Goal: Task Accomplishment & Management: Use online tool/utility

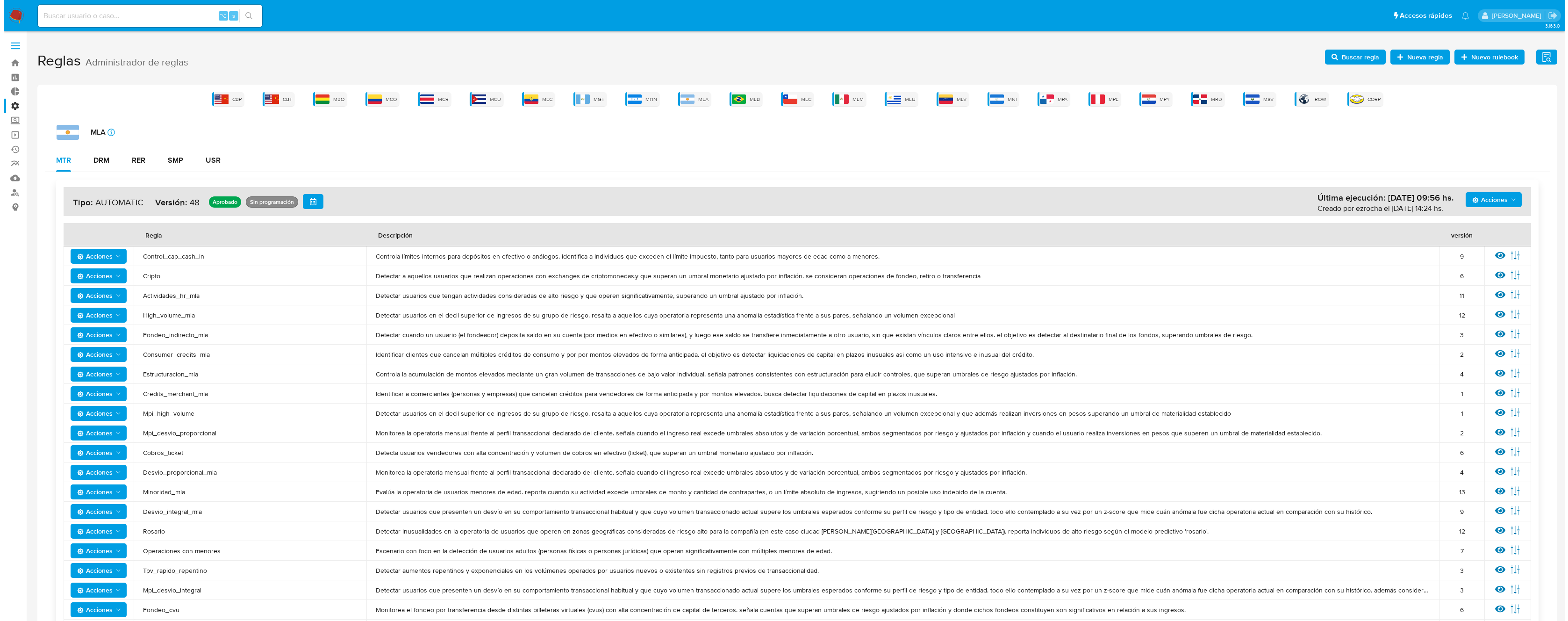
scroll to position [17, 0]
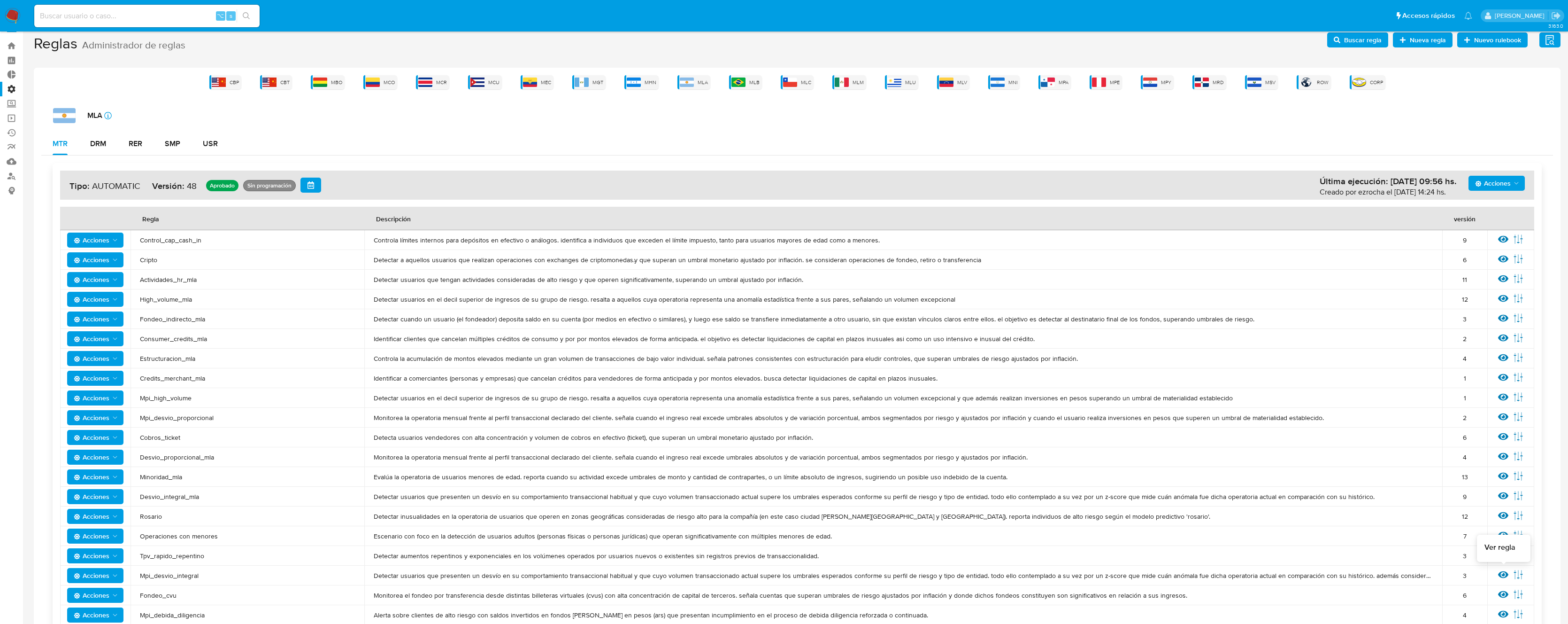
click at [1502, 576] on icon at bounding box center [1503, 574] width 10 height 10
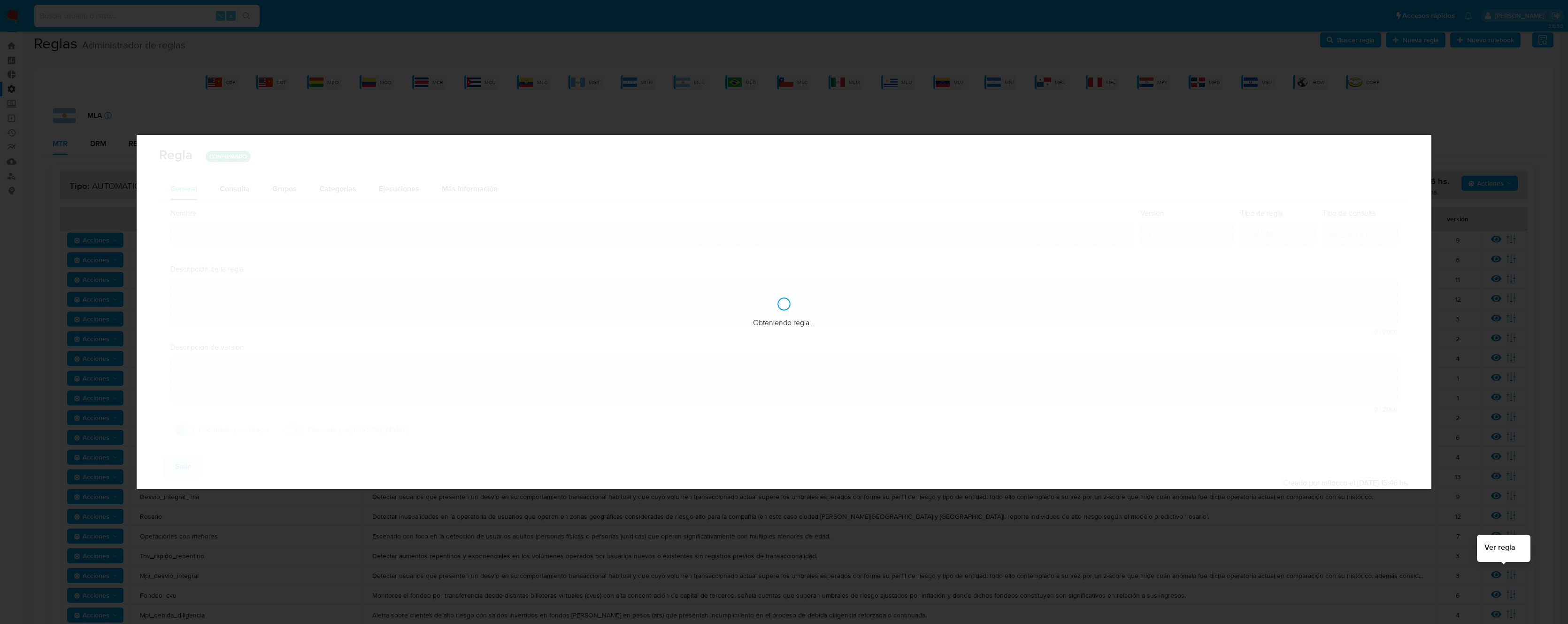
type input "Mpi_desvio_integral"
type textarea "Detectar usuarios que presenten un desvío en su comportamiento transaccional ha…"
type textarea "Clasifica clientes cuya operatoria mensual excede su perfil de ingresos (declar…"
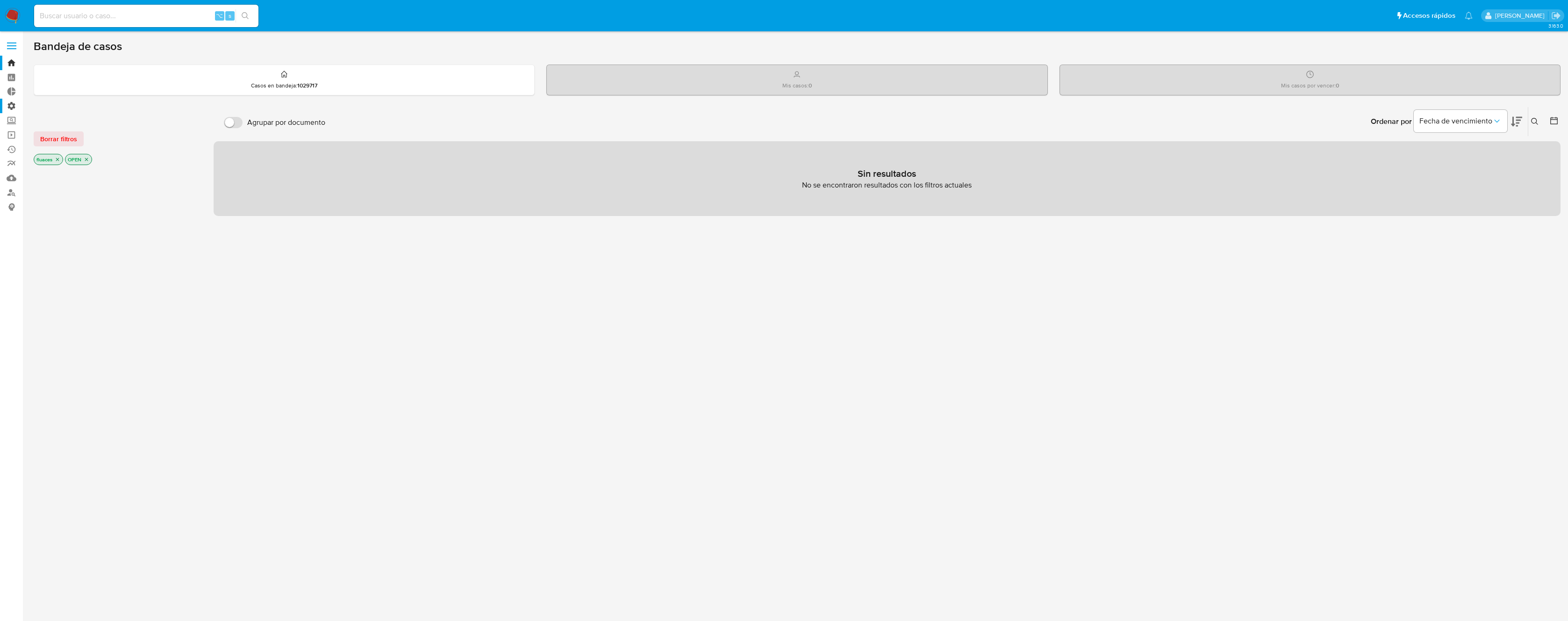
click at [10, 108] on label "Administración" at bounding box center [55, 106] width 111 height 15
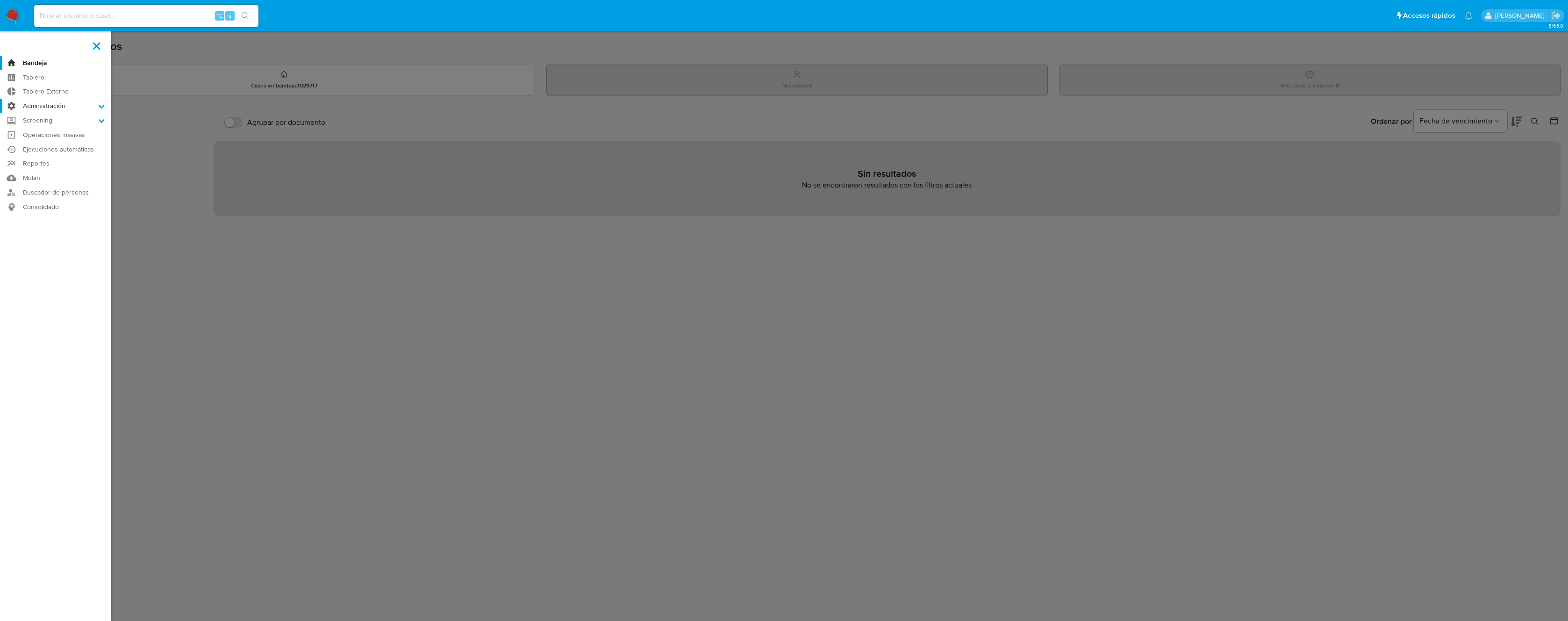
click at [0, 0] on input "Administración" at bounding box center [0, 0] width 0 height 0
click at [47, 120] on link "Reglas" at bounding box center [55, 119] width 111 height 12
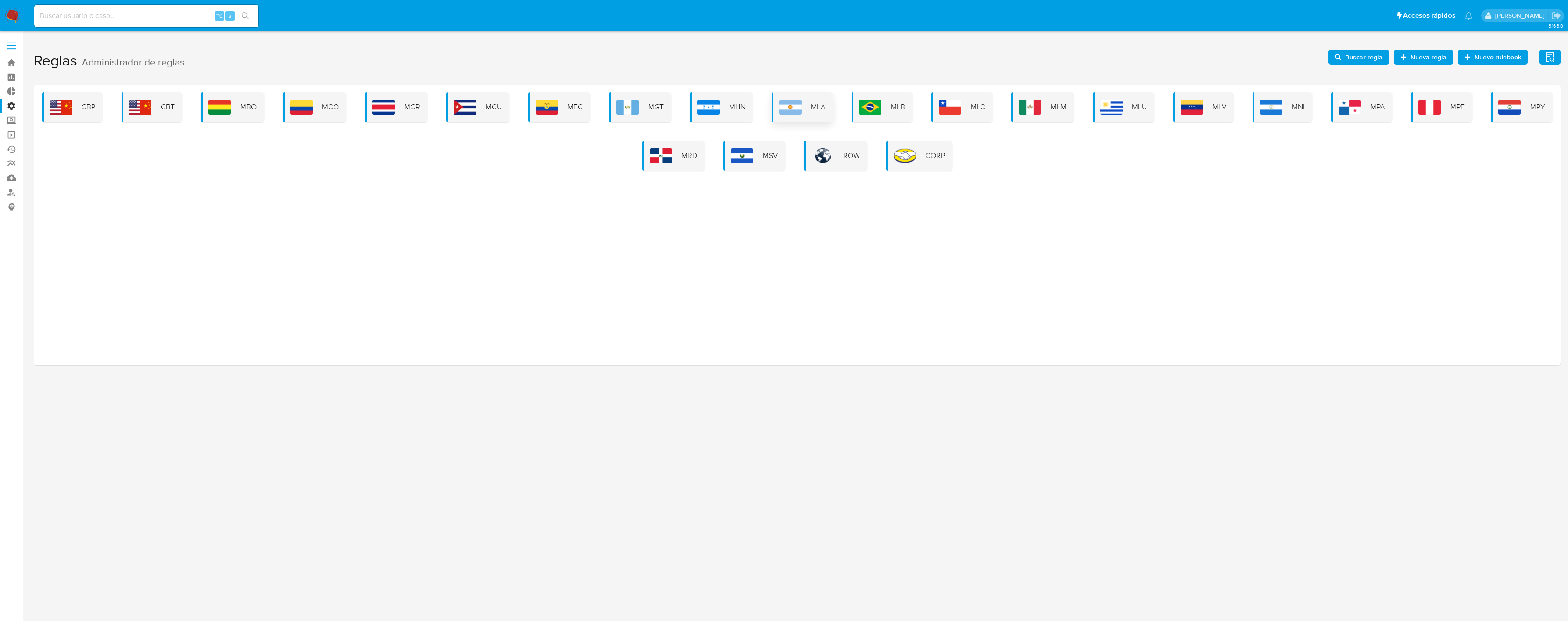
click at [793, 102] on img at bounding box center [790, 107] width 23 height 15
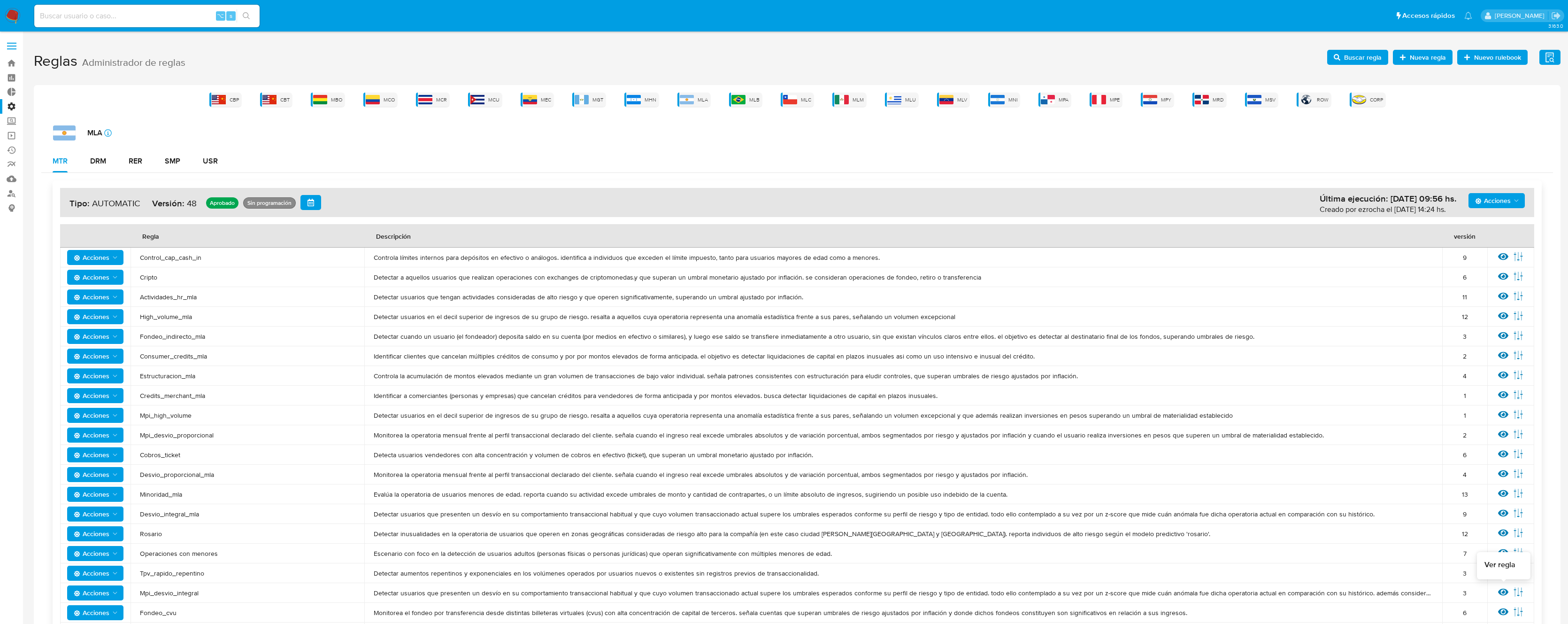
click at [1506, 592] on icon at bounding box center [1503, 592] width 10 height 10
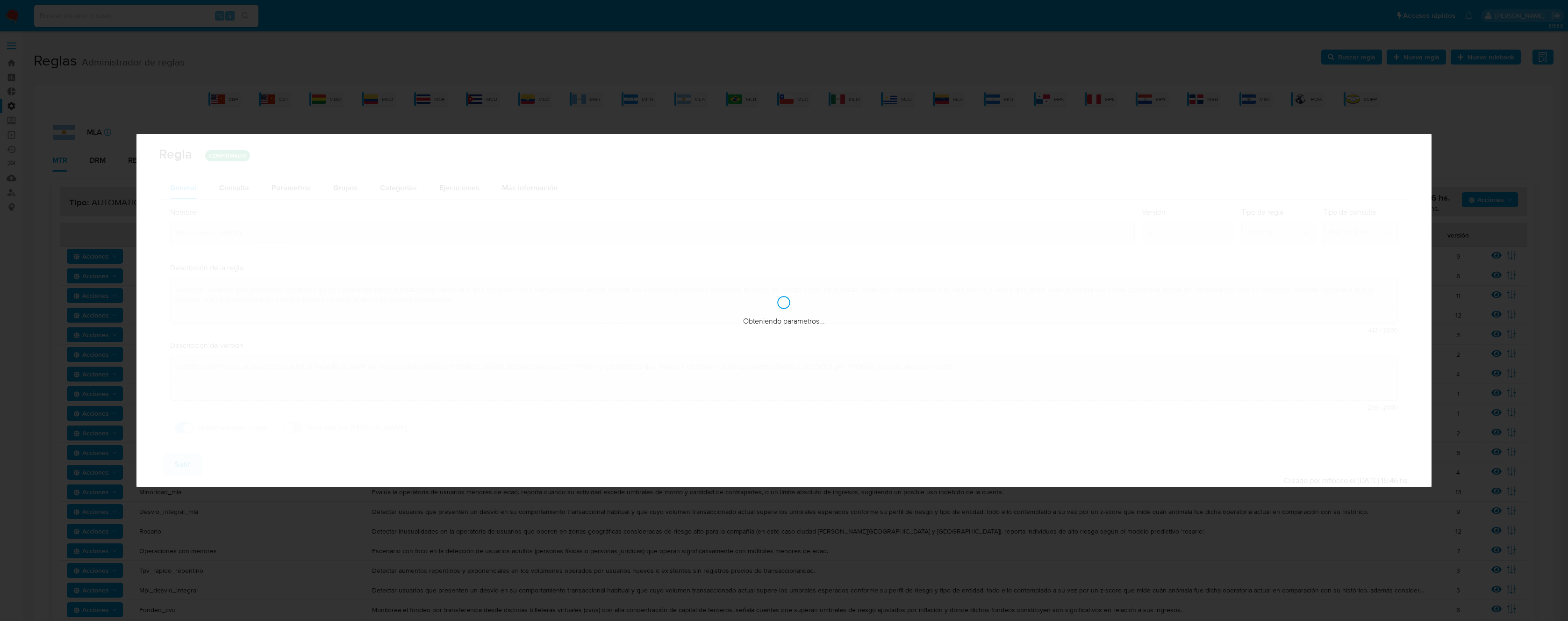
checkbox input "true"
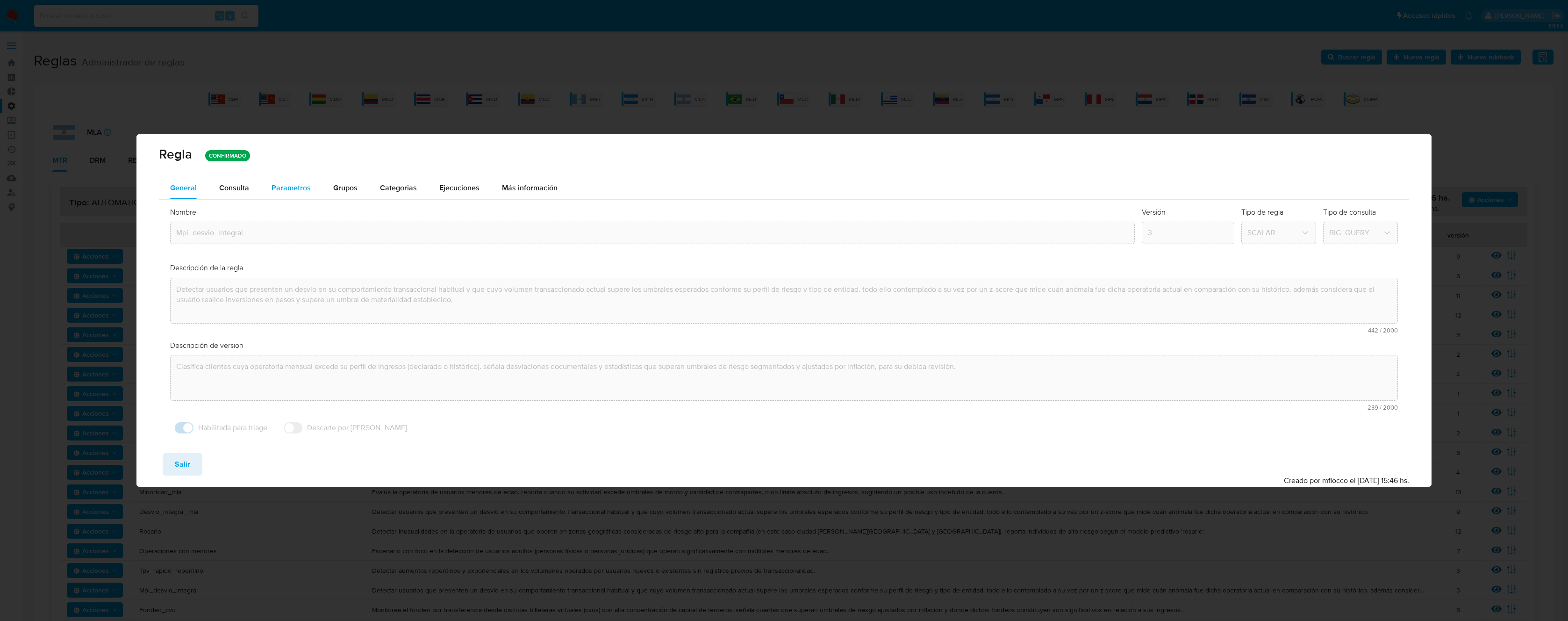
click at [292, 194] on div "Parametros" at bounding box center [291, 188] width 39 height 23
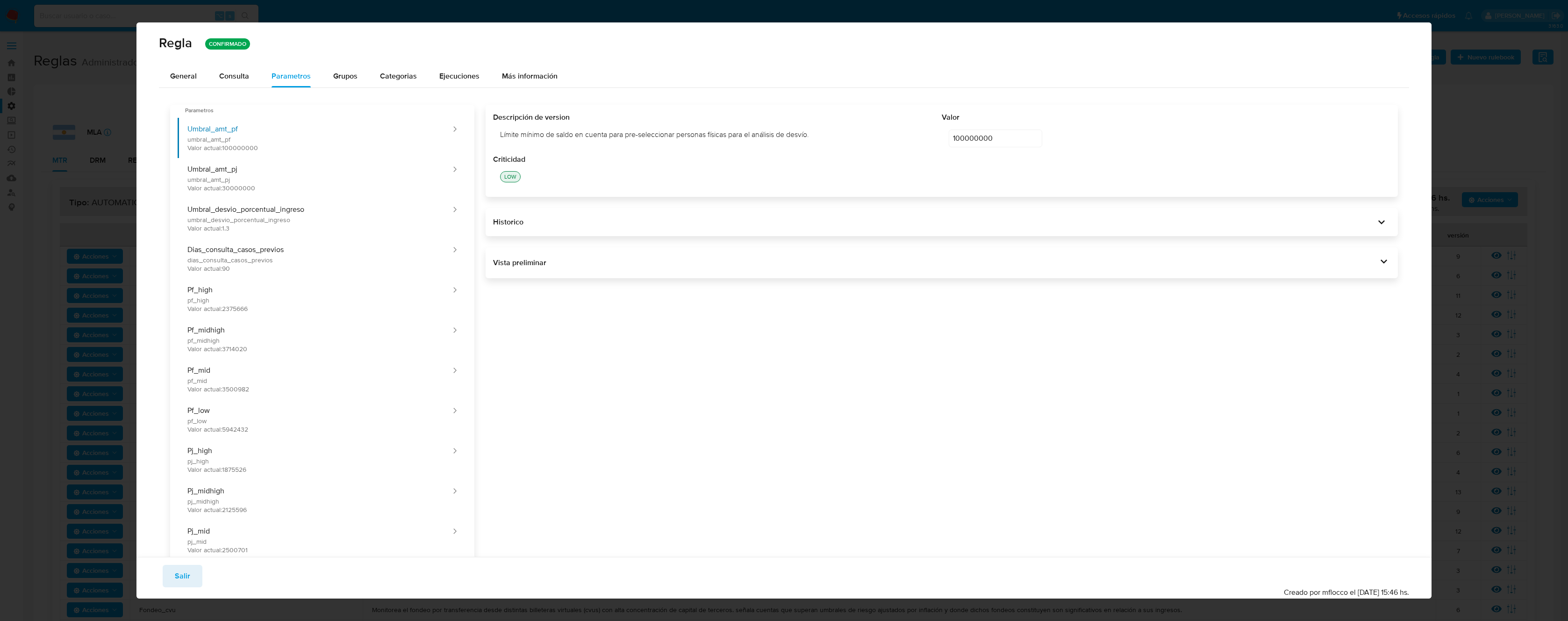
scroll to position [457, 0]
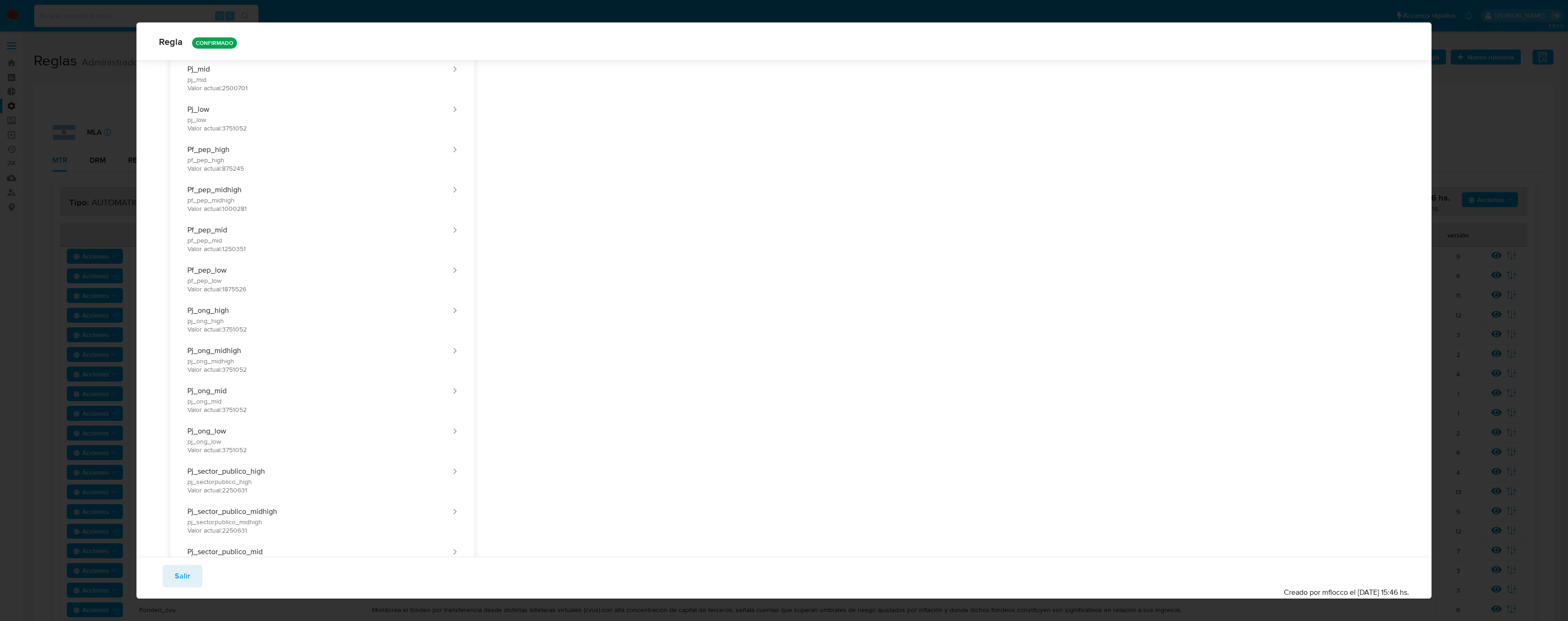
click at [180, 572] on span "Salir" at bounding box center [182, 576] width 15 height 21
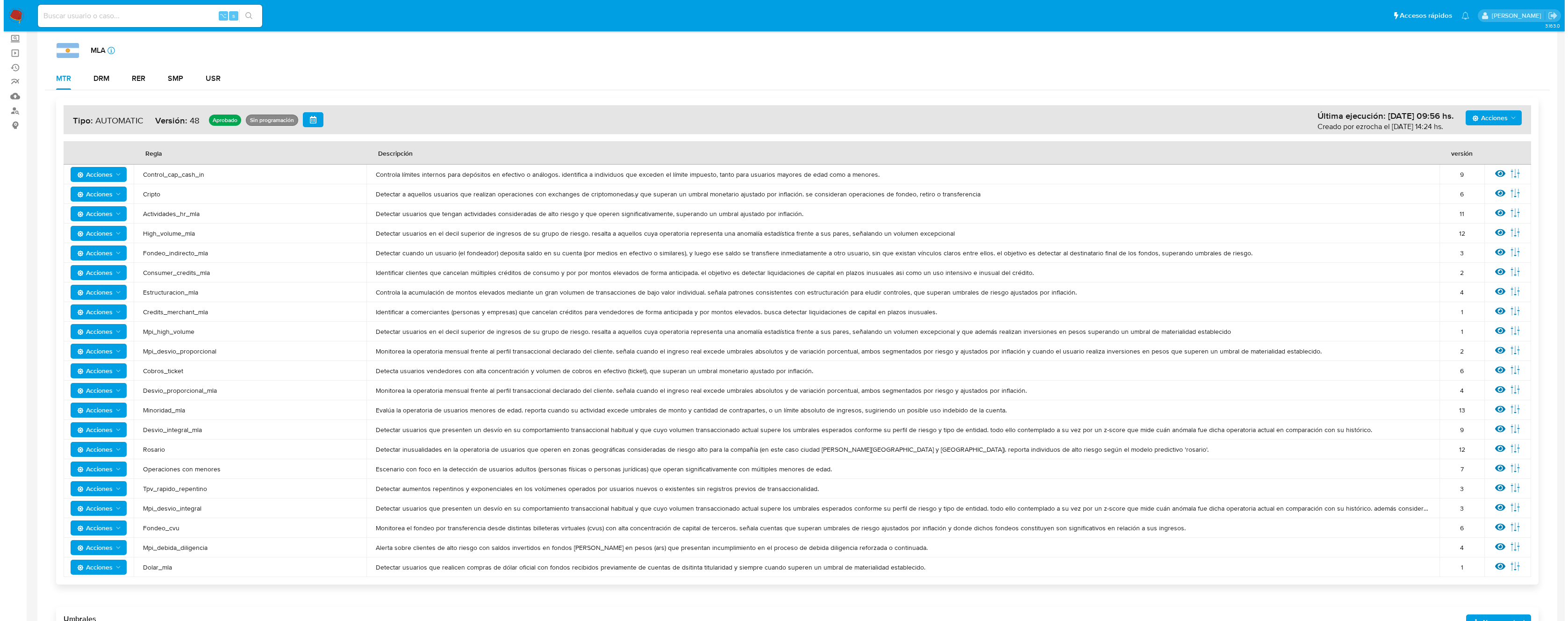
scroll to position [270, 0]
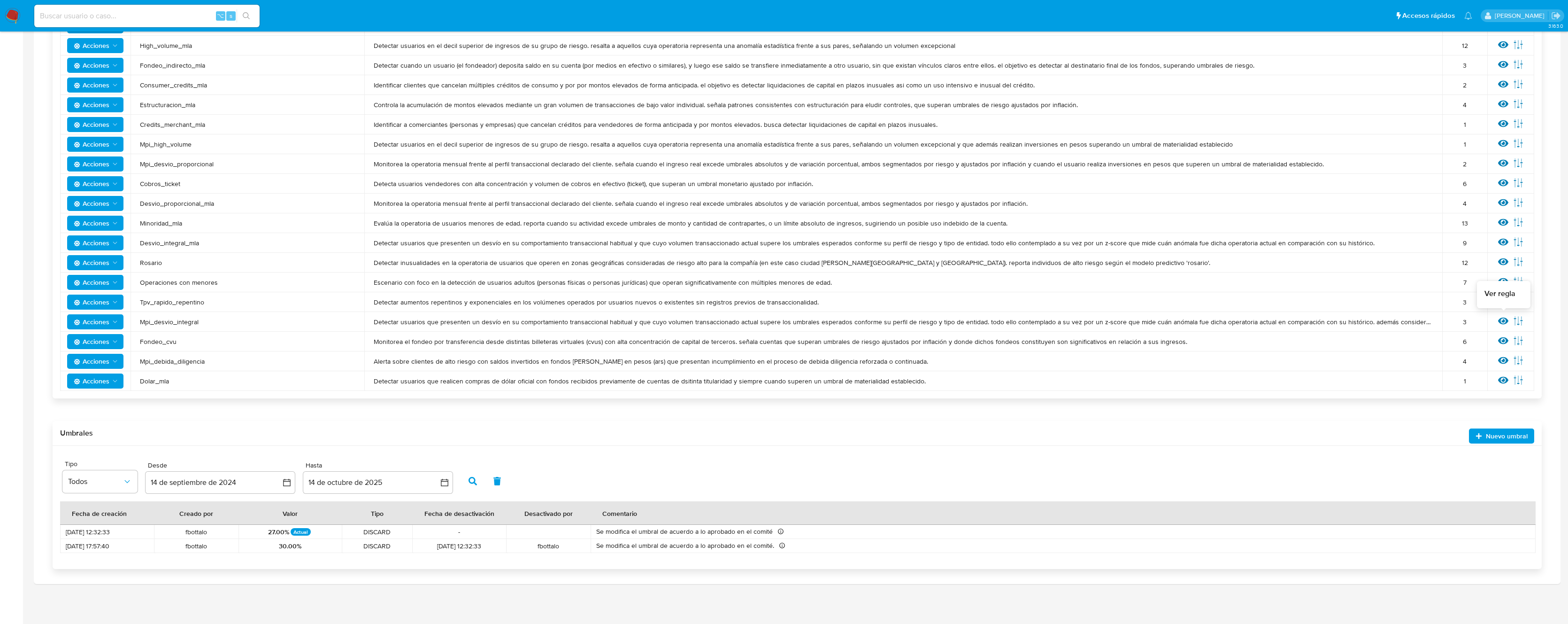
click at [1504, 321] on icon at bounding box center [1503, 321] width 10 height 7
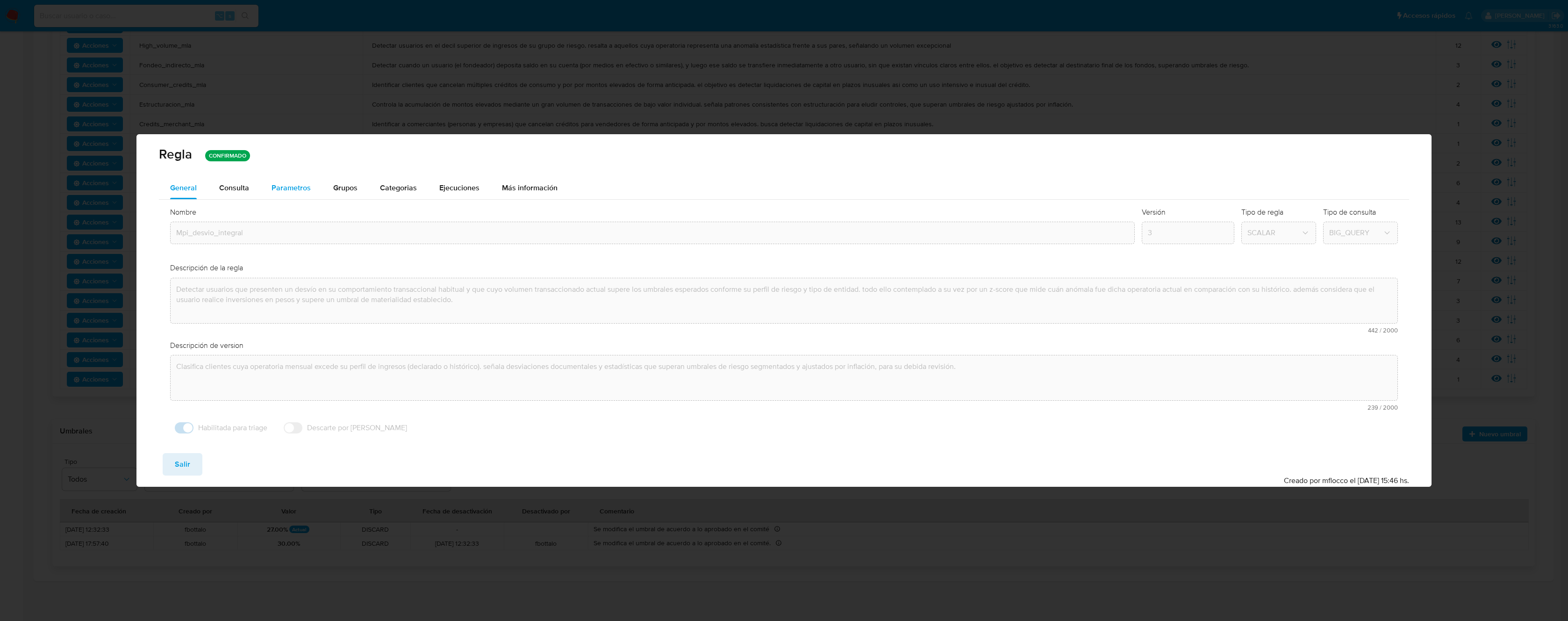
click at [282, 188] on span "Parametros" at bounding box center [291, 188] width 39 height 11
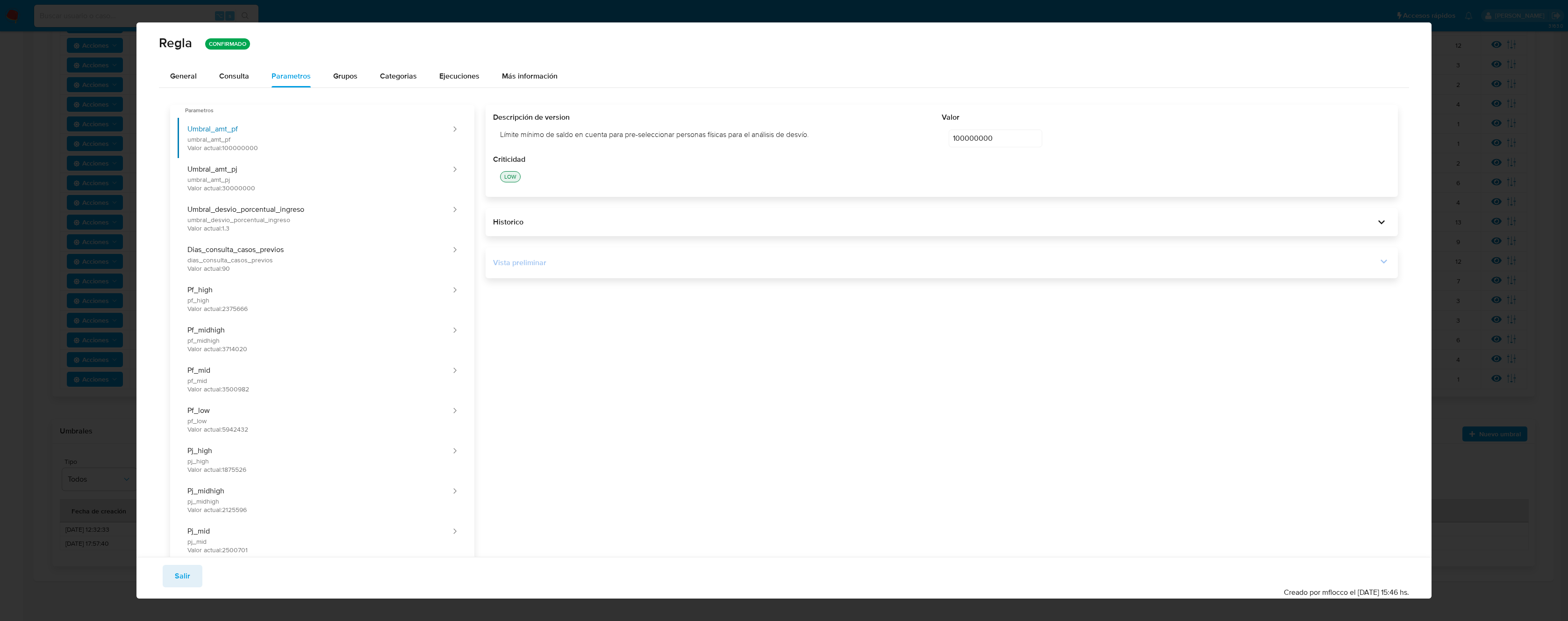
click at [1381, 263] on icon at bounding box center [1384, 261] width 7 height 4
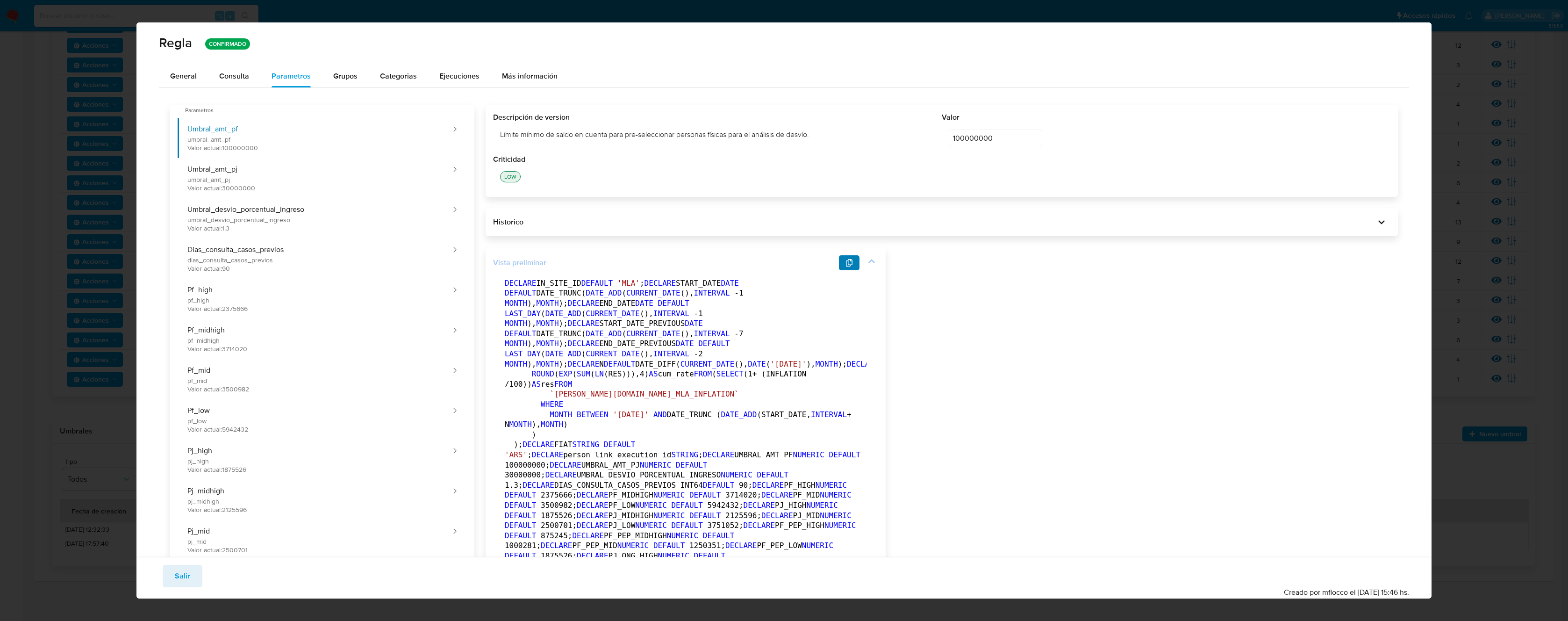
click at [849, 265] on icon "button" at bounding box center [849, 262] width 7 height 7
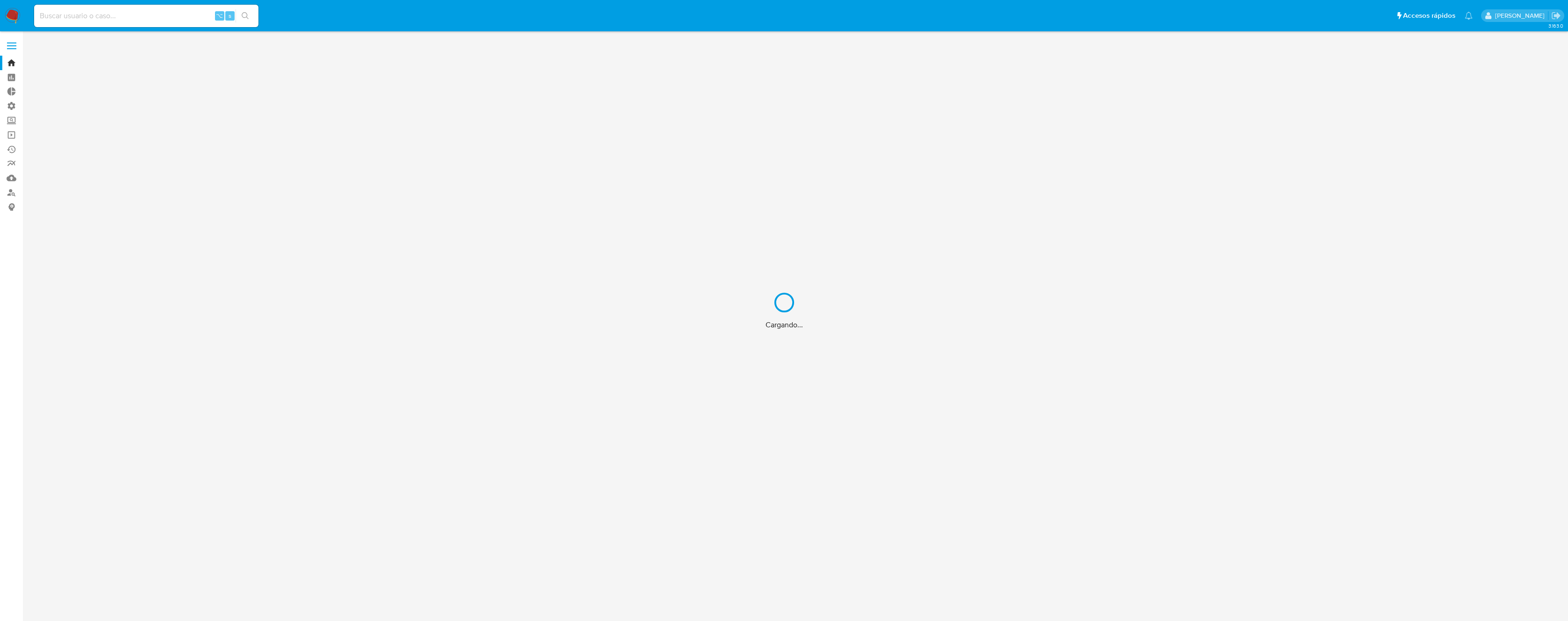
click at [161, 9] on div "Cargando..." at bounding box center [784, 310] width 1568 height 621
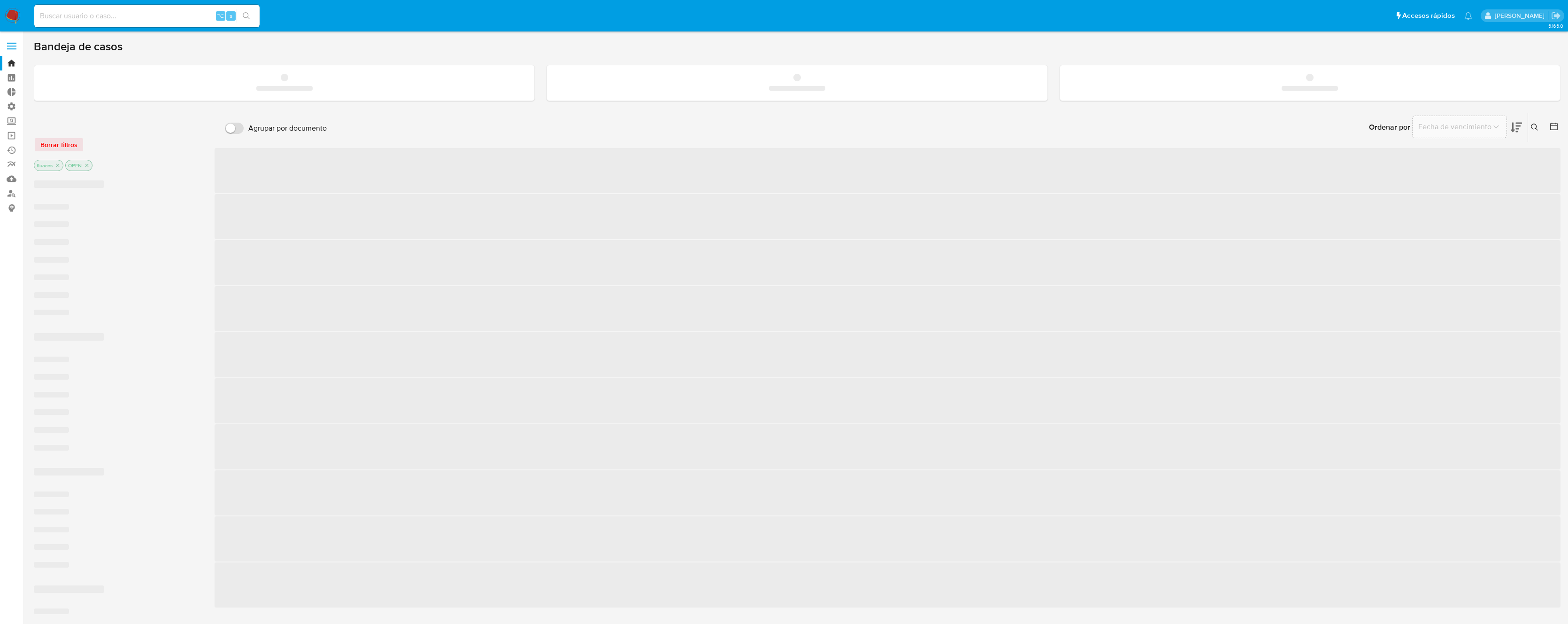
click at [154, 15] on input at bounding box center [147, 16] width 226 height 12
paste input "1325979860"
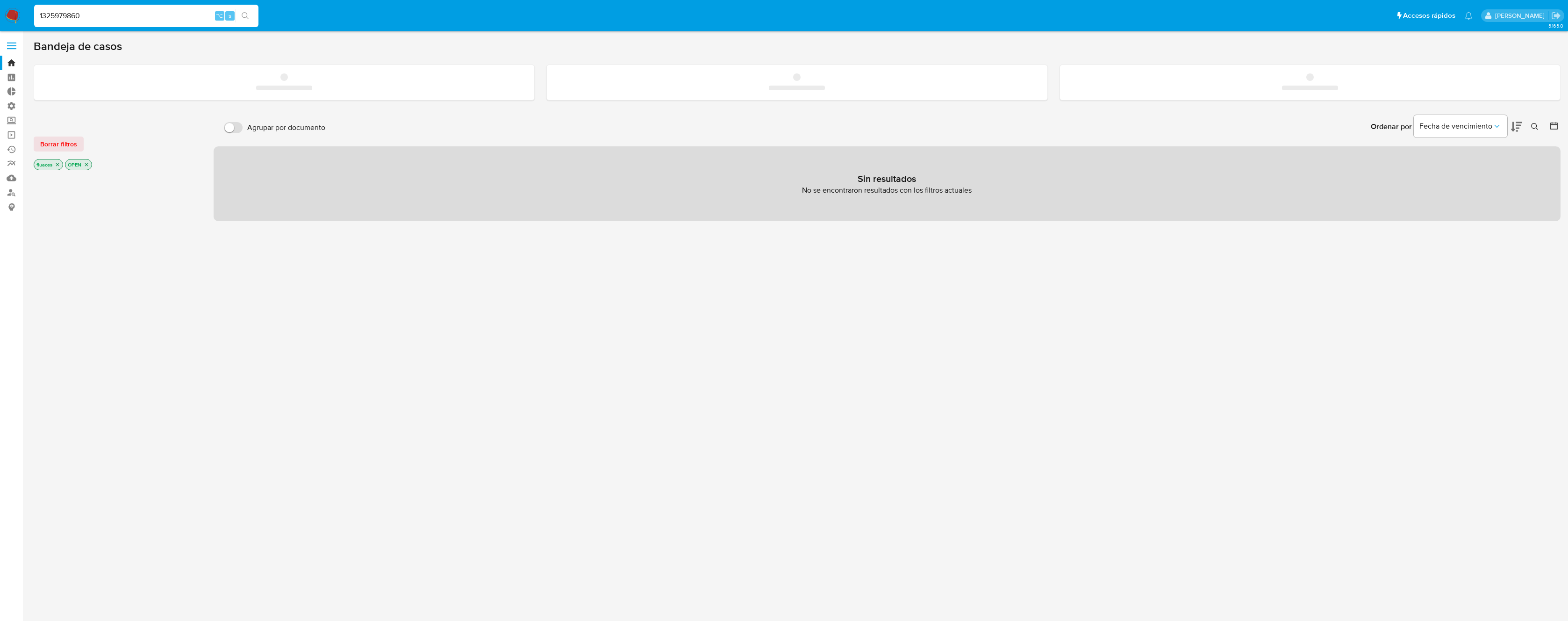
type input "1325979860"
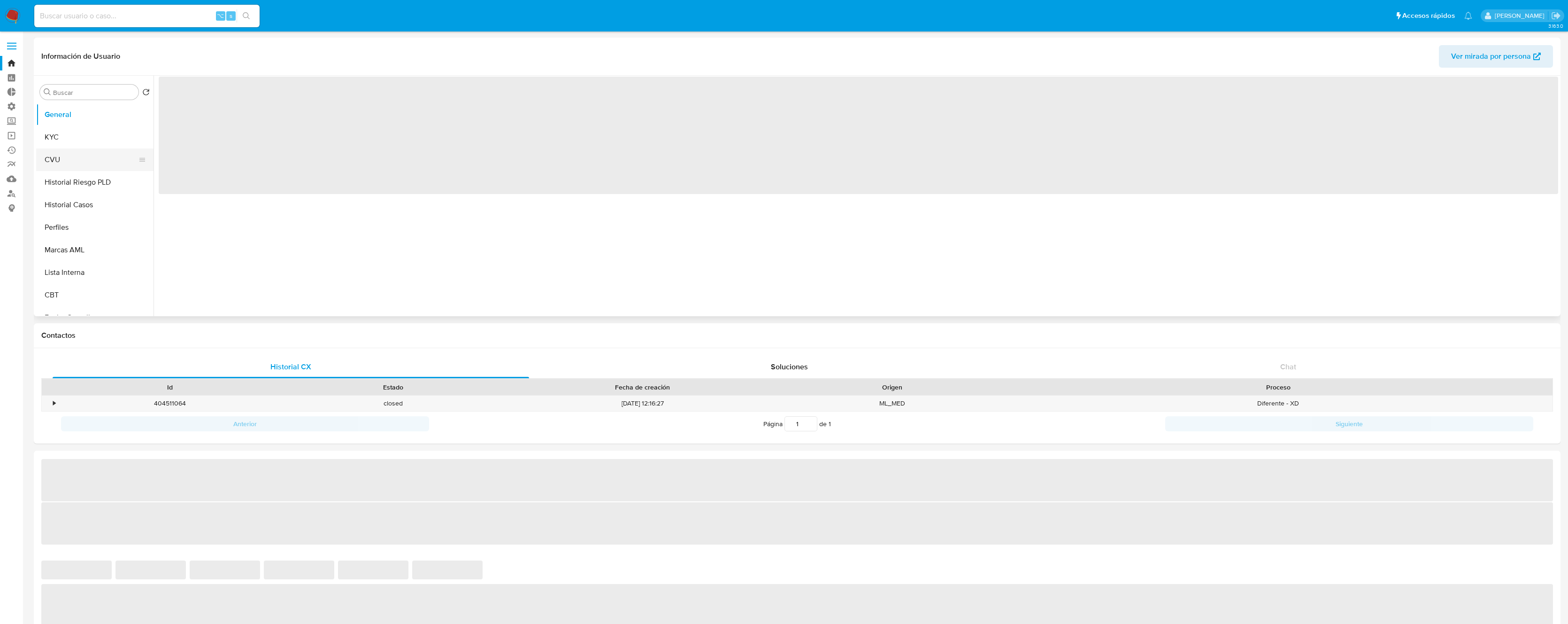
select select "10"
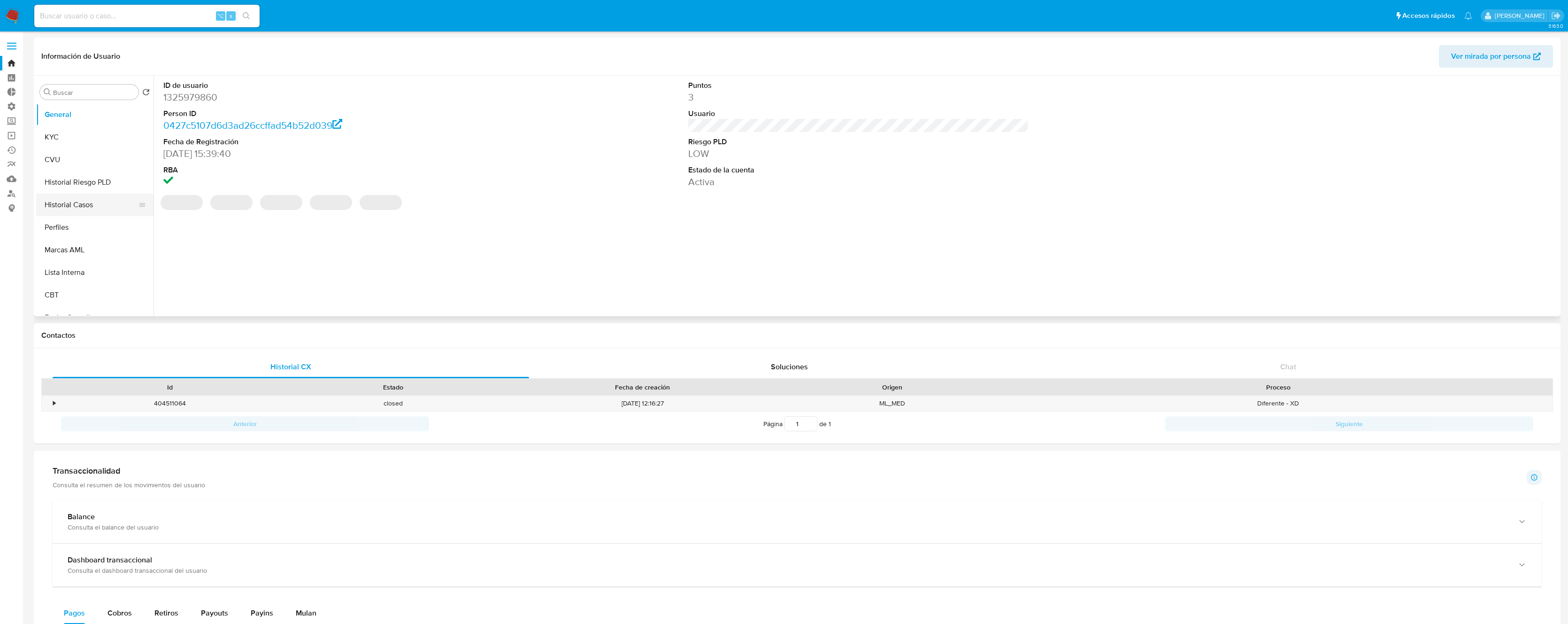
click at [81, 201] on button "Historial Casos" at bounding box center [91, 204] width 110 height 23
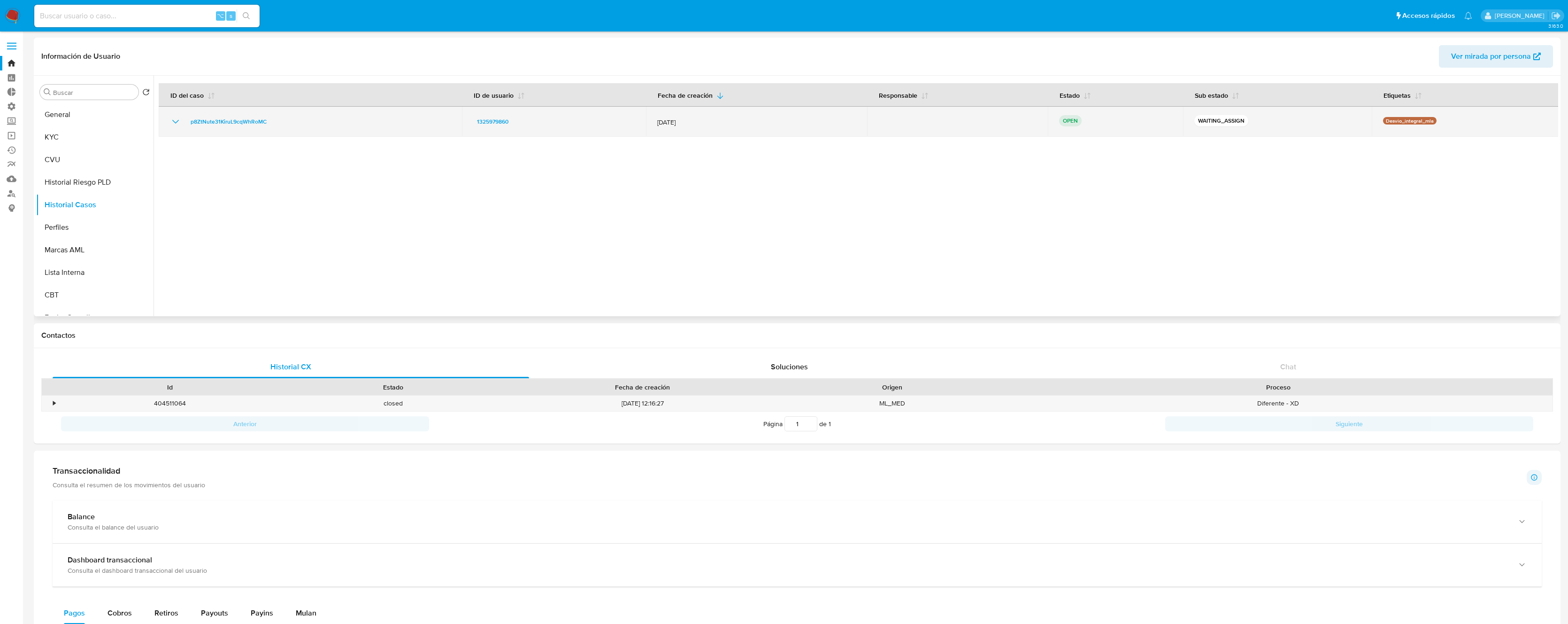
drag, startPoint x: 1441, startPoint y: 121, endPoint x: 1374, endPoint y: 127, distance: 67.3
click at [1374, 127] on td "Desvio_integral_mla" at bounding box center [1466, 121] width 188 height 30
